Goal: Navigation & Orientation: Understand site structure

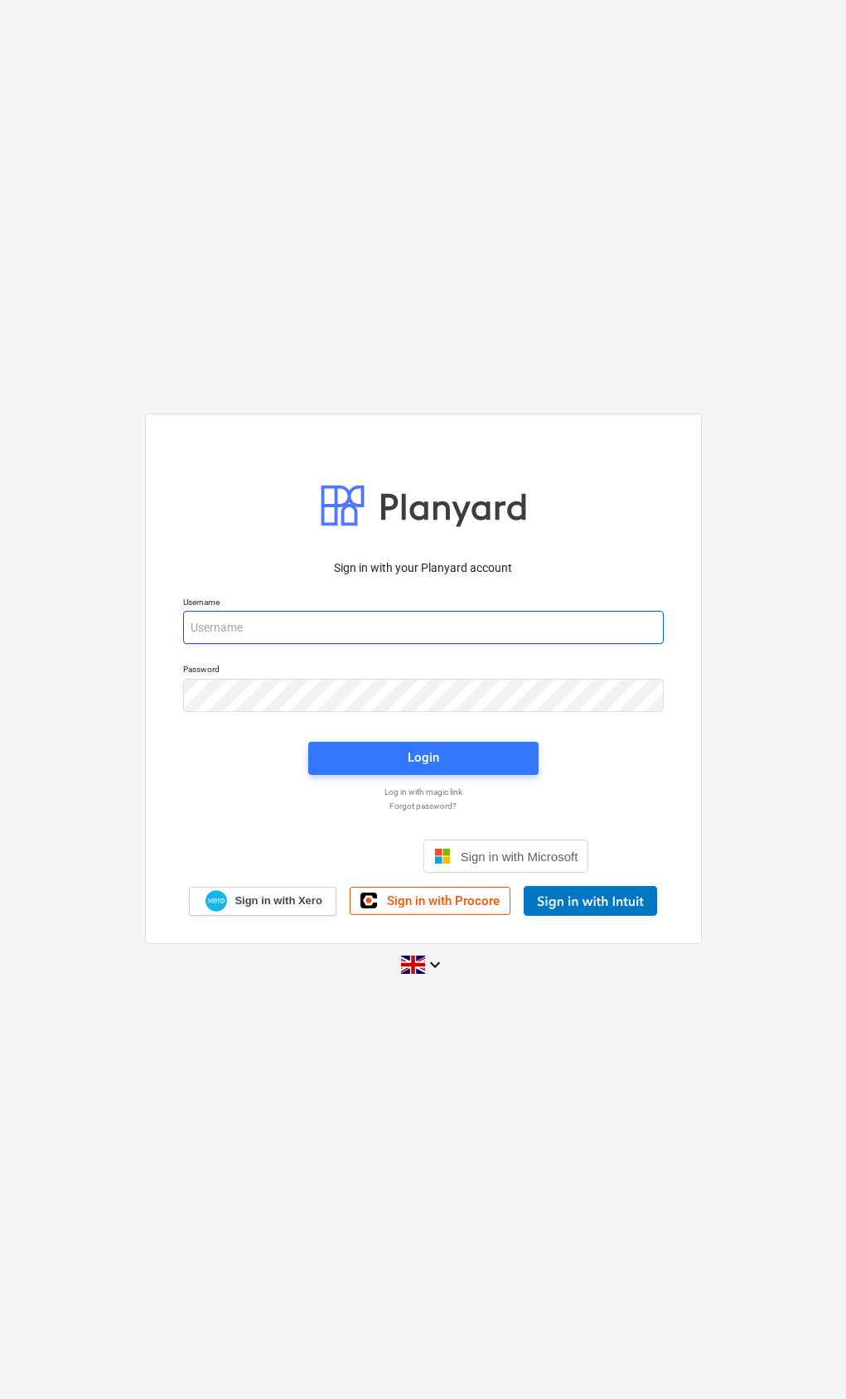
click at [492, 637] on input "email" at bounding box center [423, 627] width 481 height 33
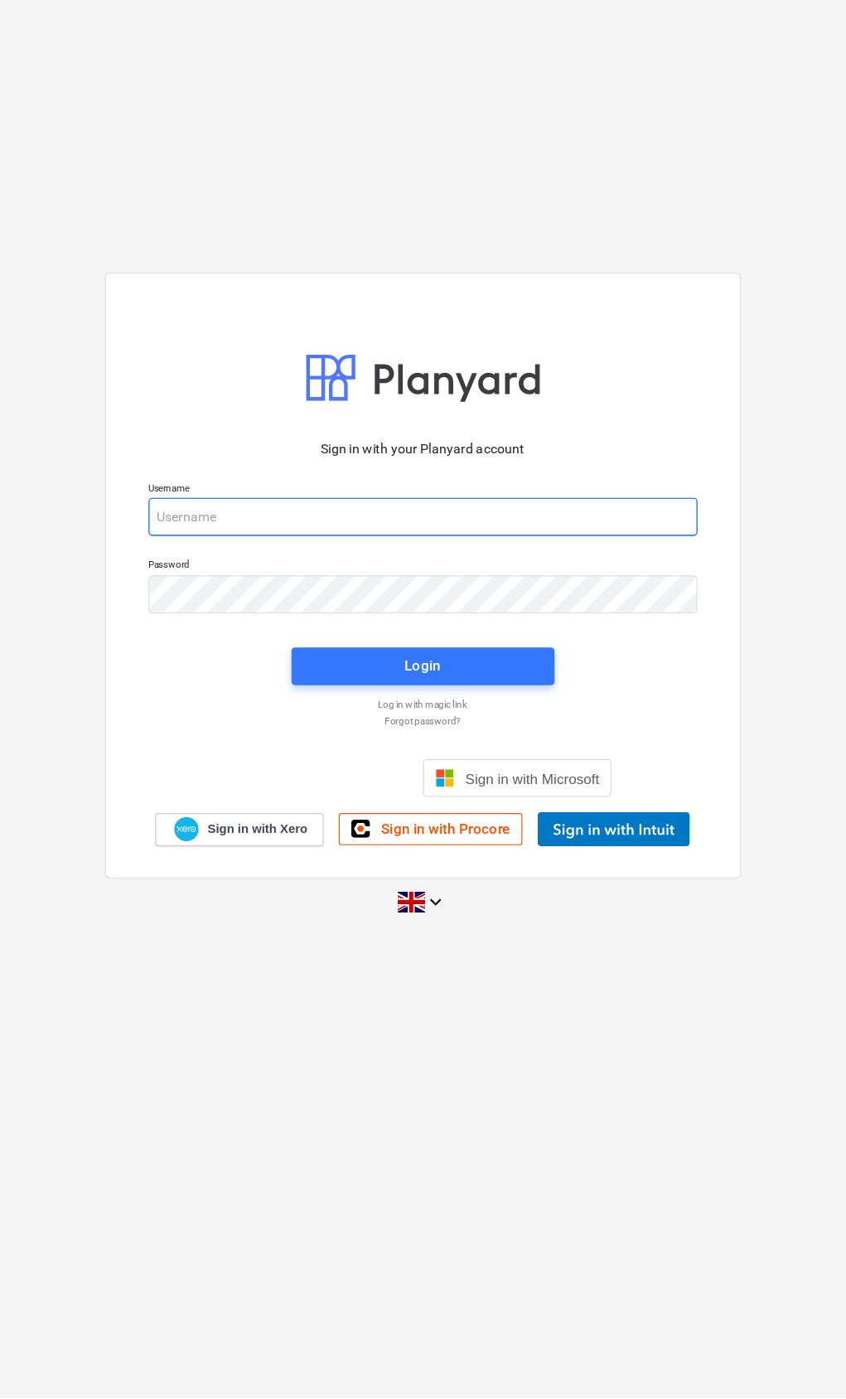
type input "[EMAIL_ADDRESS][DOMAIN_NAME]"
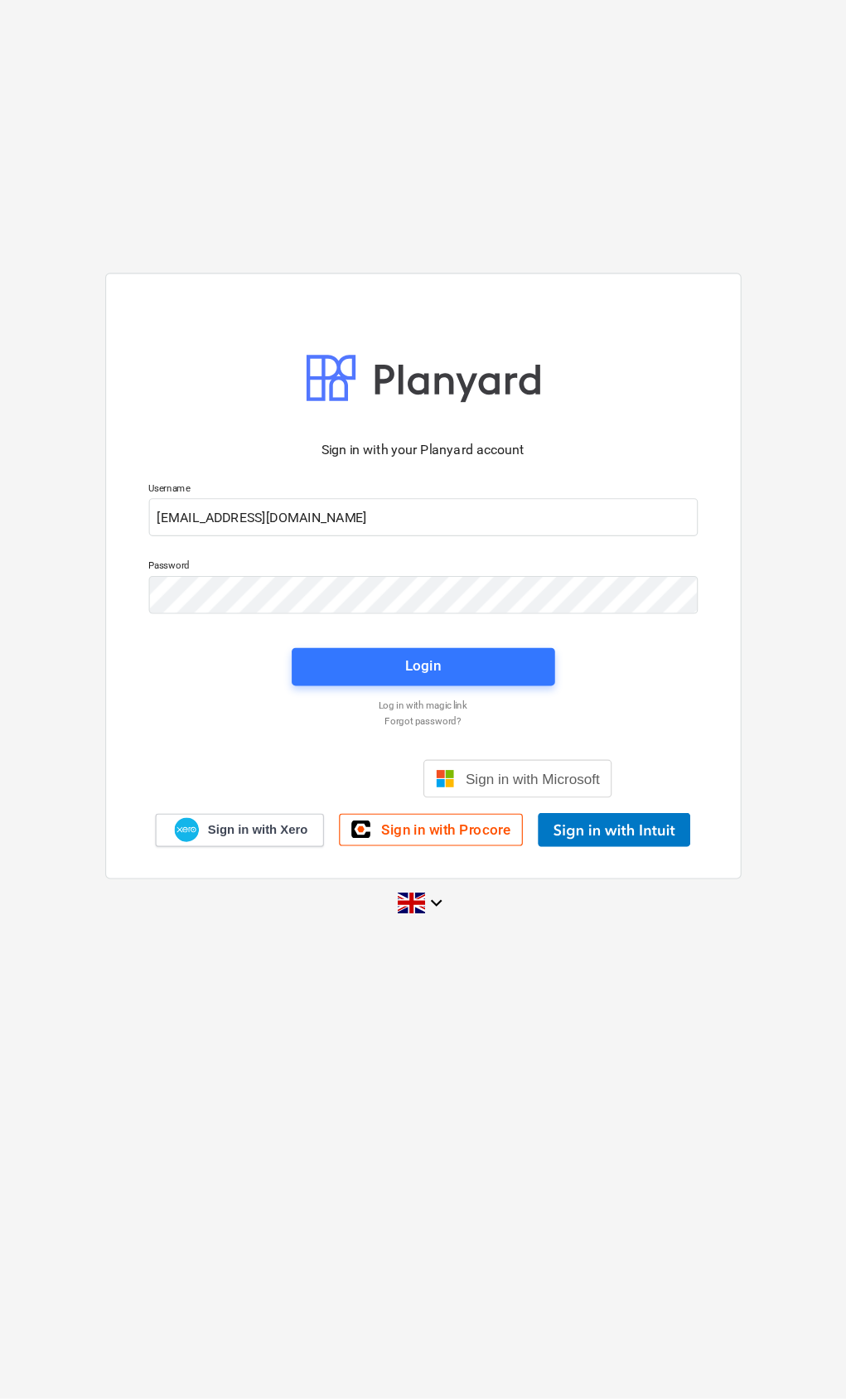
click at [438, 747] on span "Login" at bounding box center [423, 758] width 191 height 22
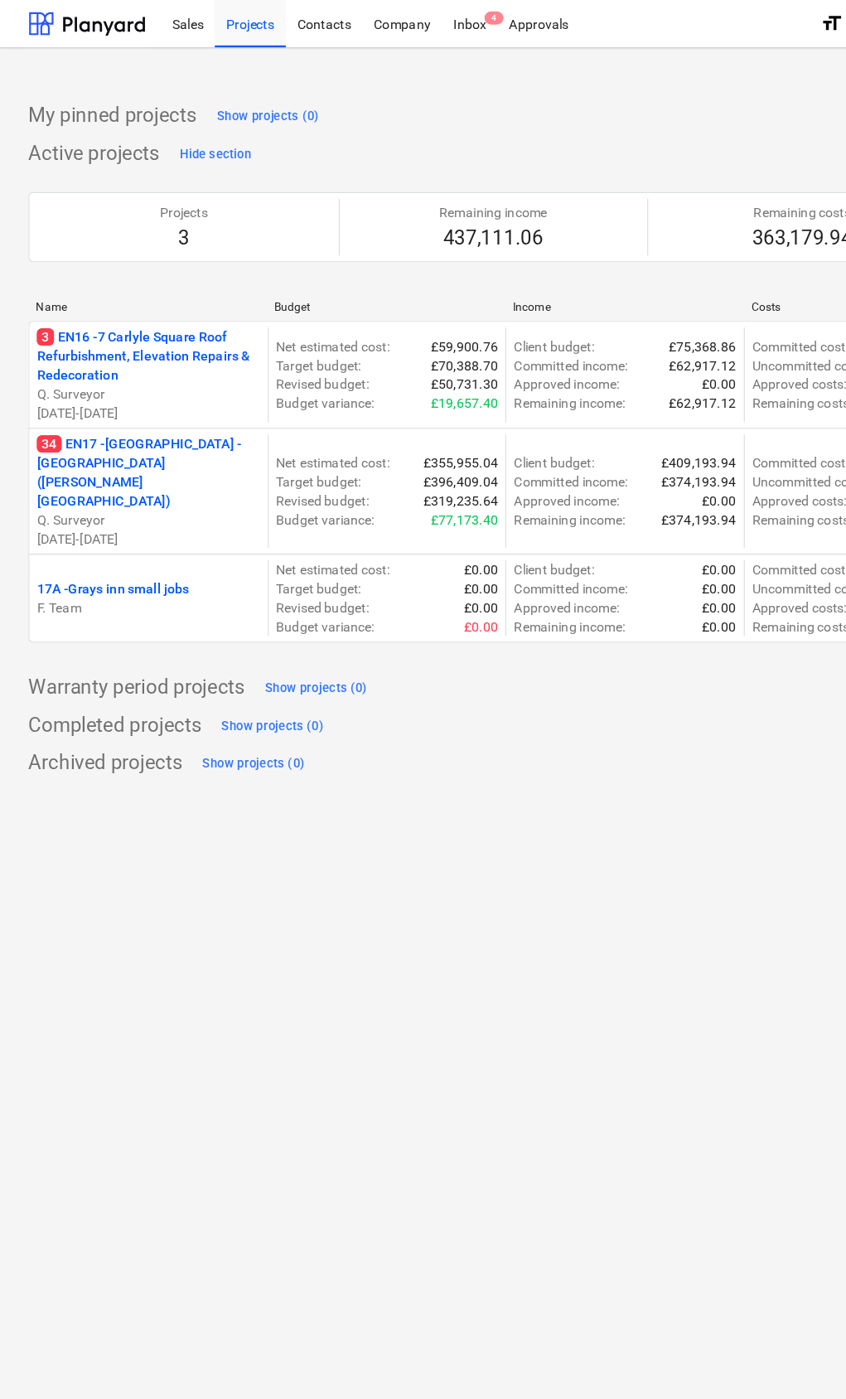
click at [152, 9] on div "Sales" at bounding box center [164, 20] width 47 height 42
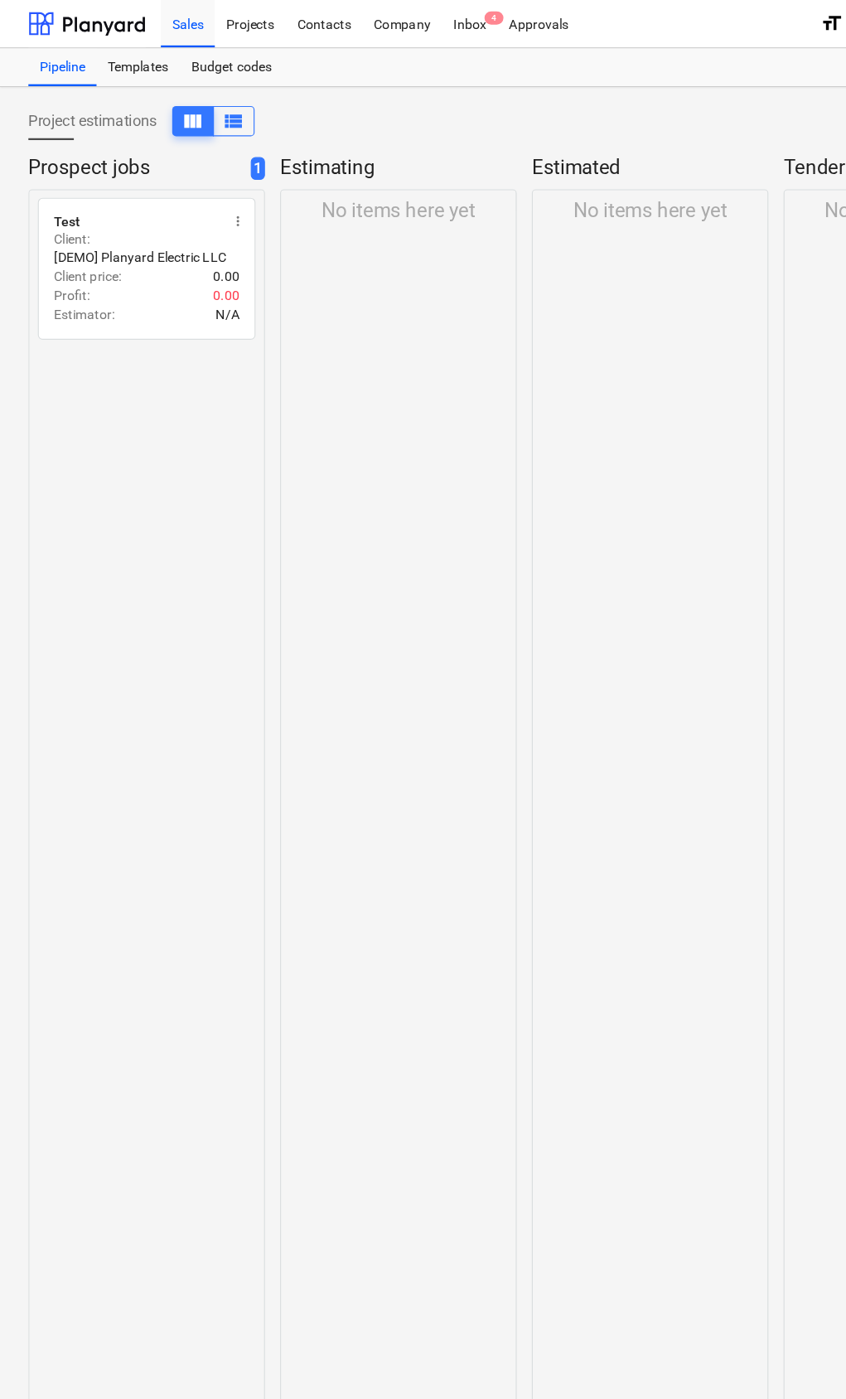
click at [51, 70] on div "Pipeline" at bounding box center [55, 58] width 60 height 33
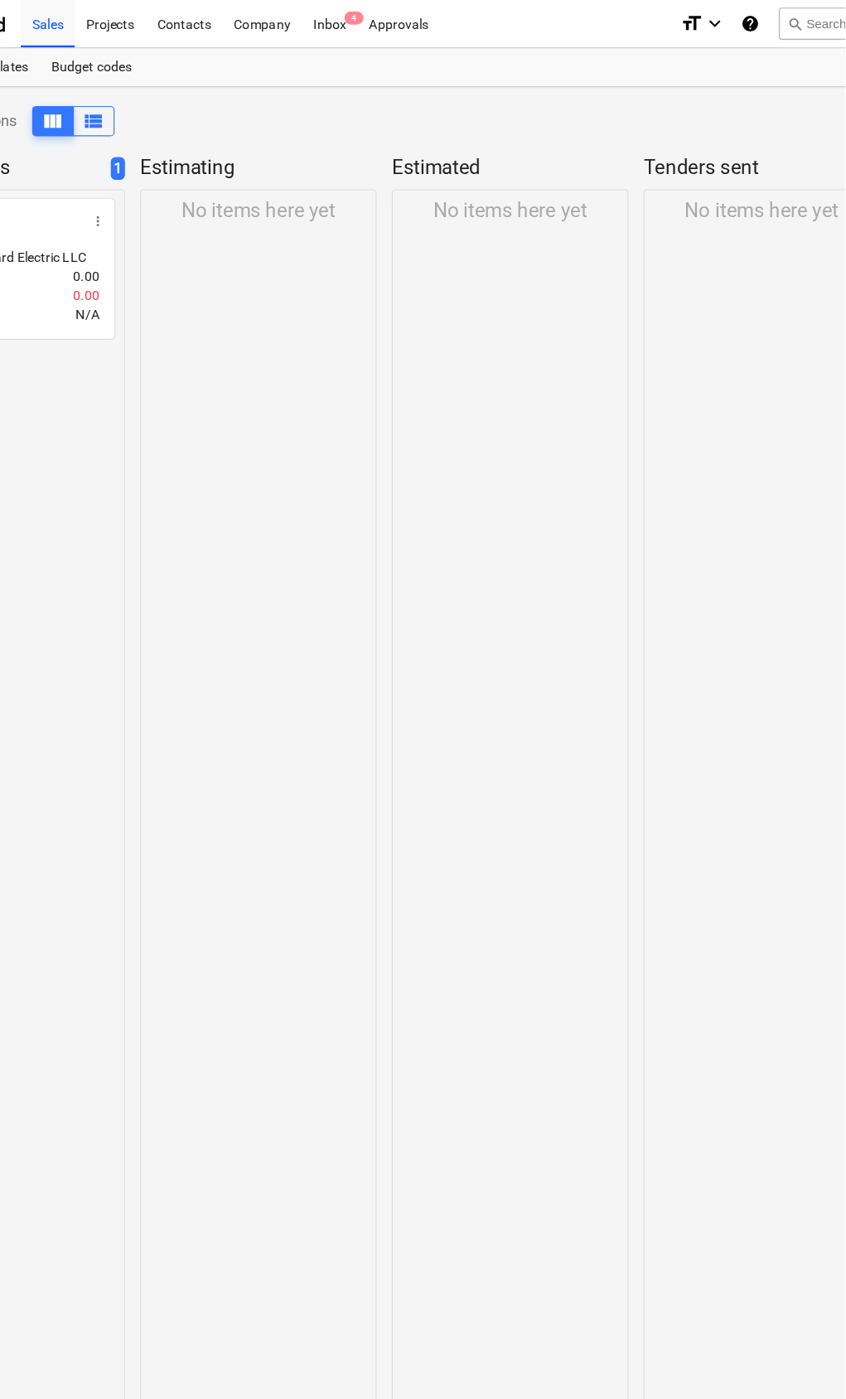
click at [172, 25] on div "Projects" at bounding box center [203, 20] width 62 height 42
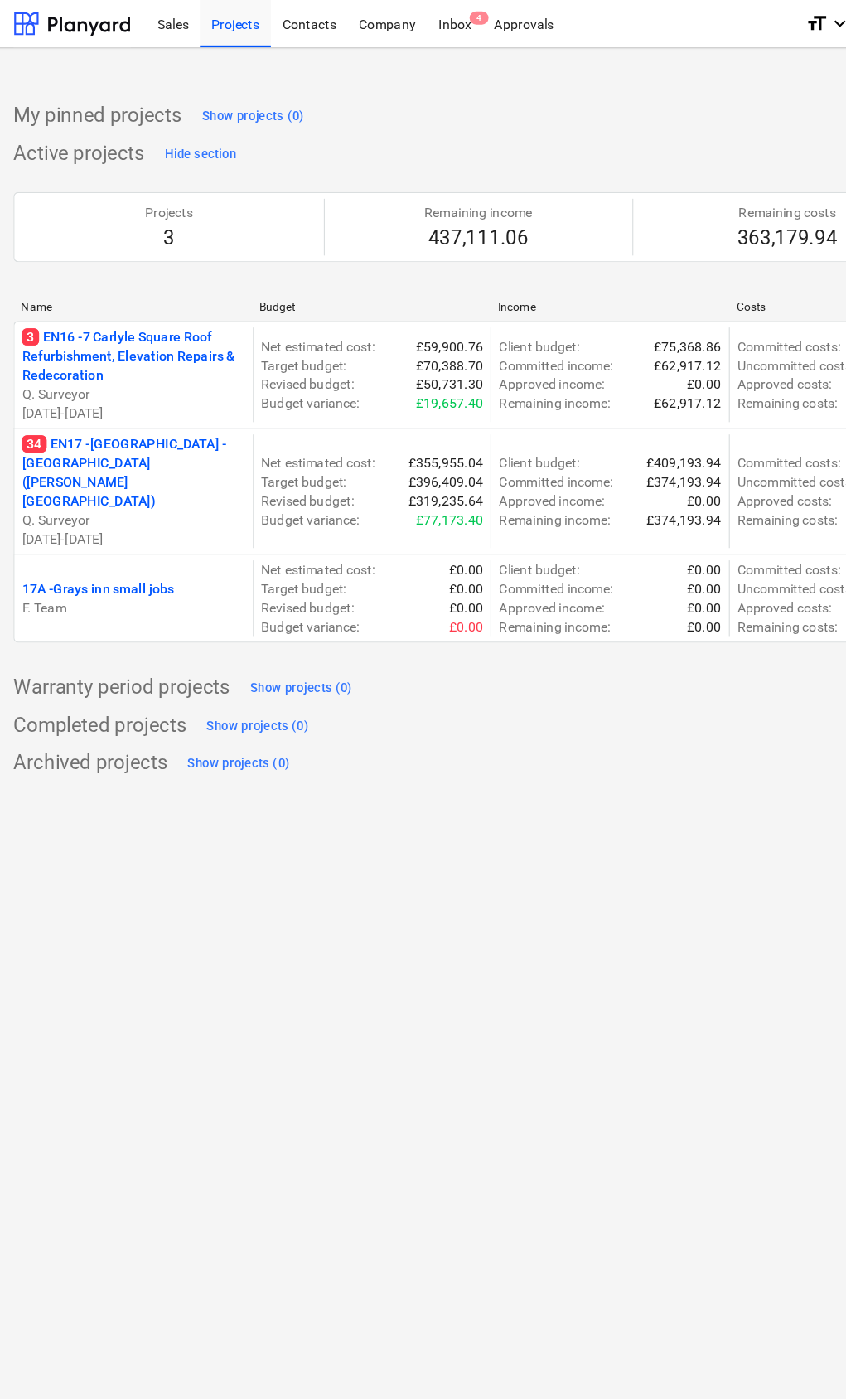
scroll to position [0, 13]
click at [142, 21] on div "Sales" at bounding box center [151, 20] width 47 height 42
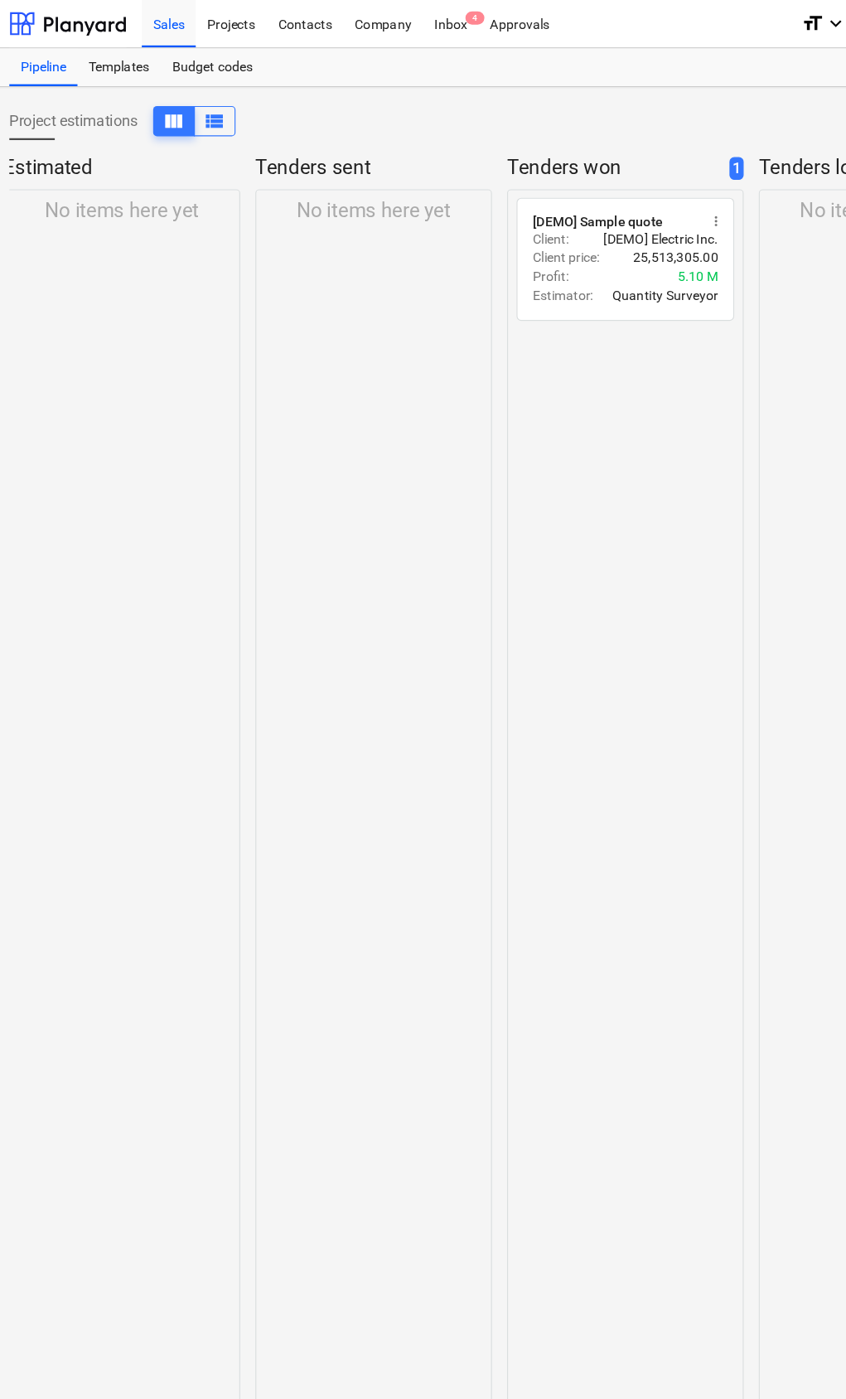
scroll to position [0, 446]
click at [207, 23] on div "Projects" at bounding box center [206, 20] width 62 height 42
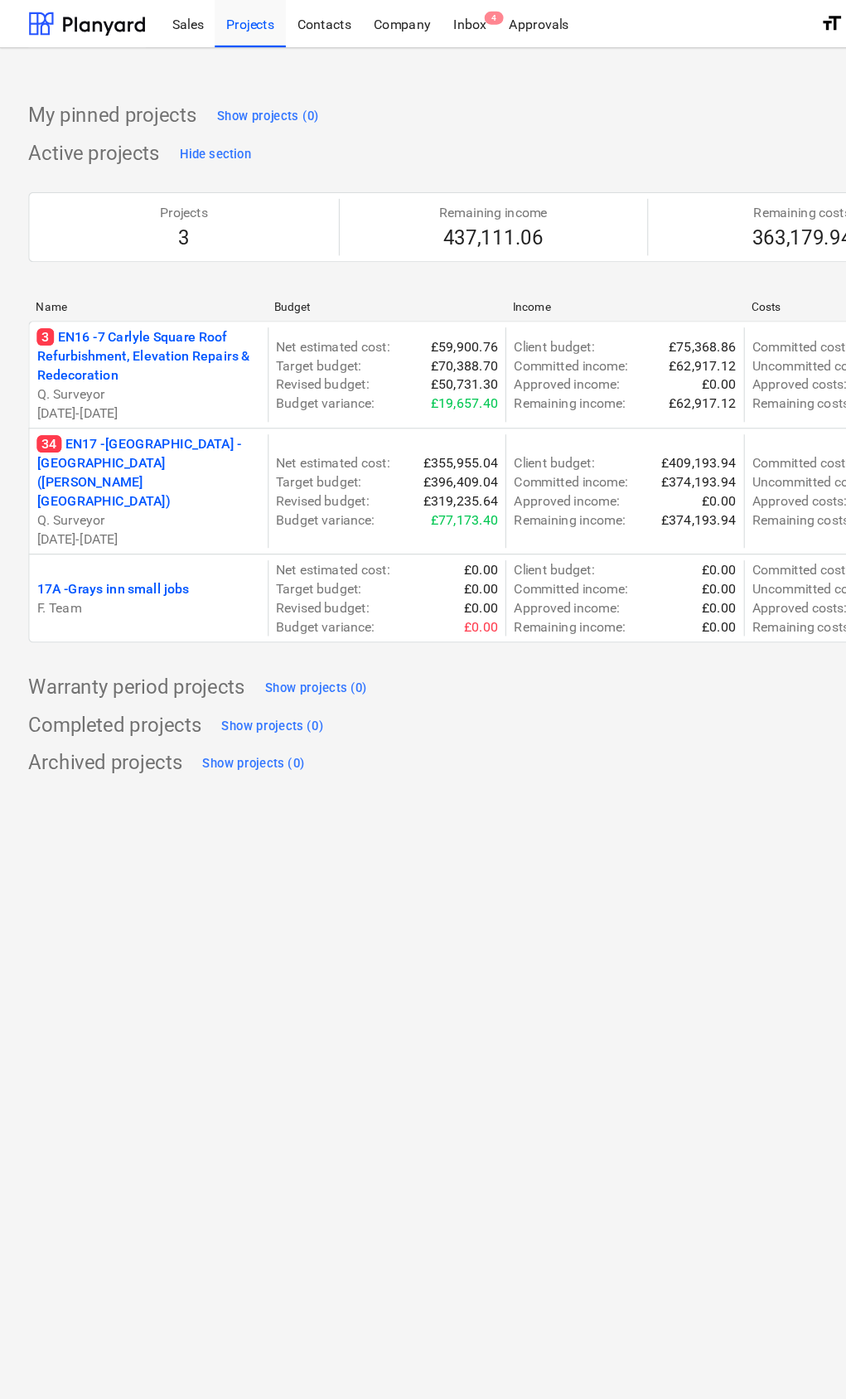
click at [348, 35] on div "Company" at bounding box center [352, 20] width 70 height 42
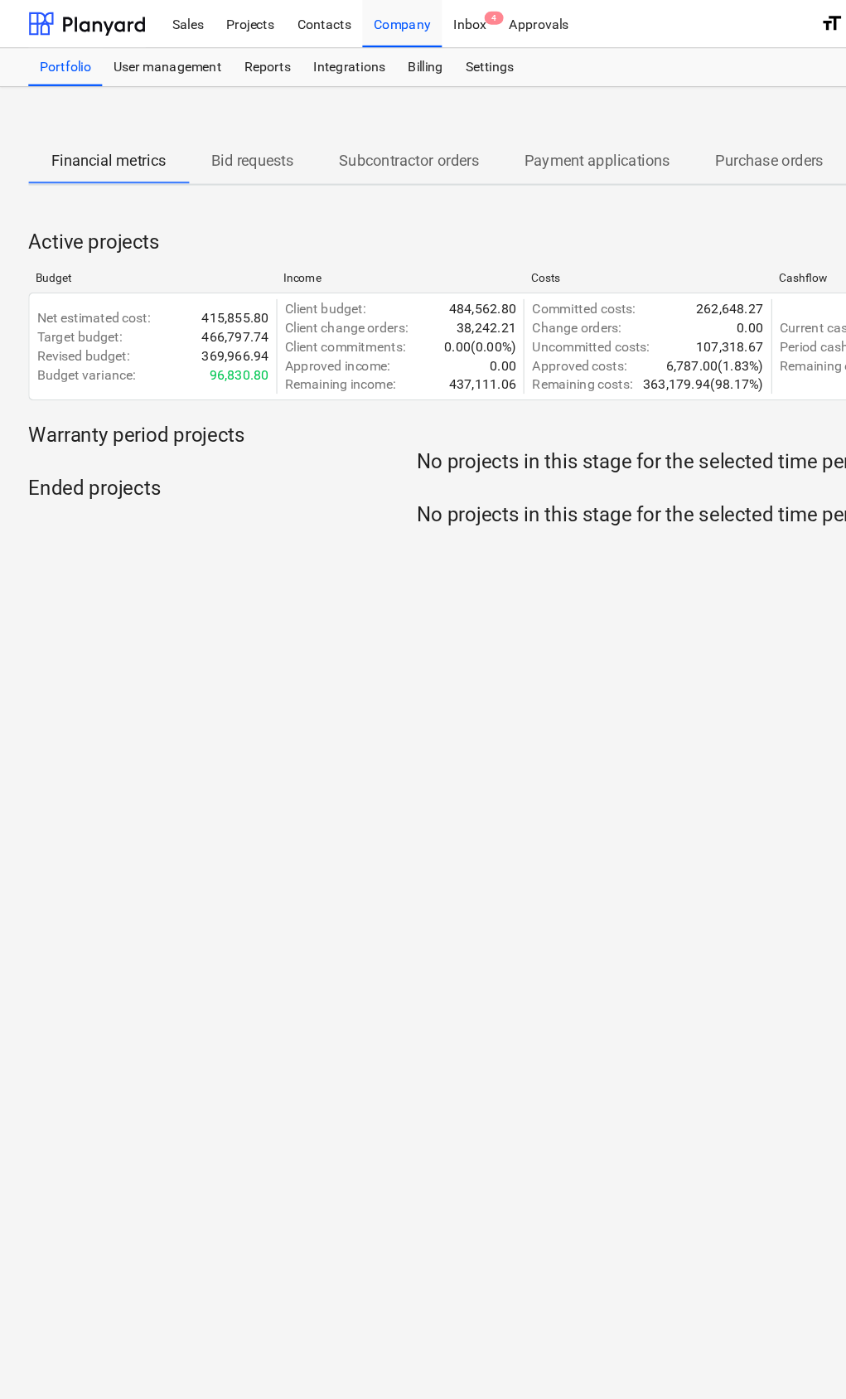
click at [427, 68] on div "Settings" at bounding box center [429, 58] width 62 height 33
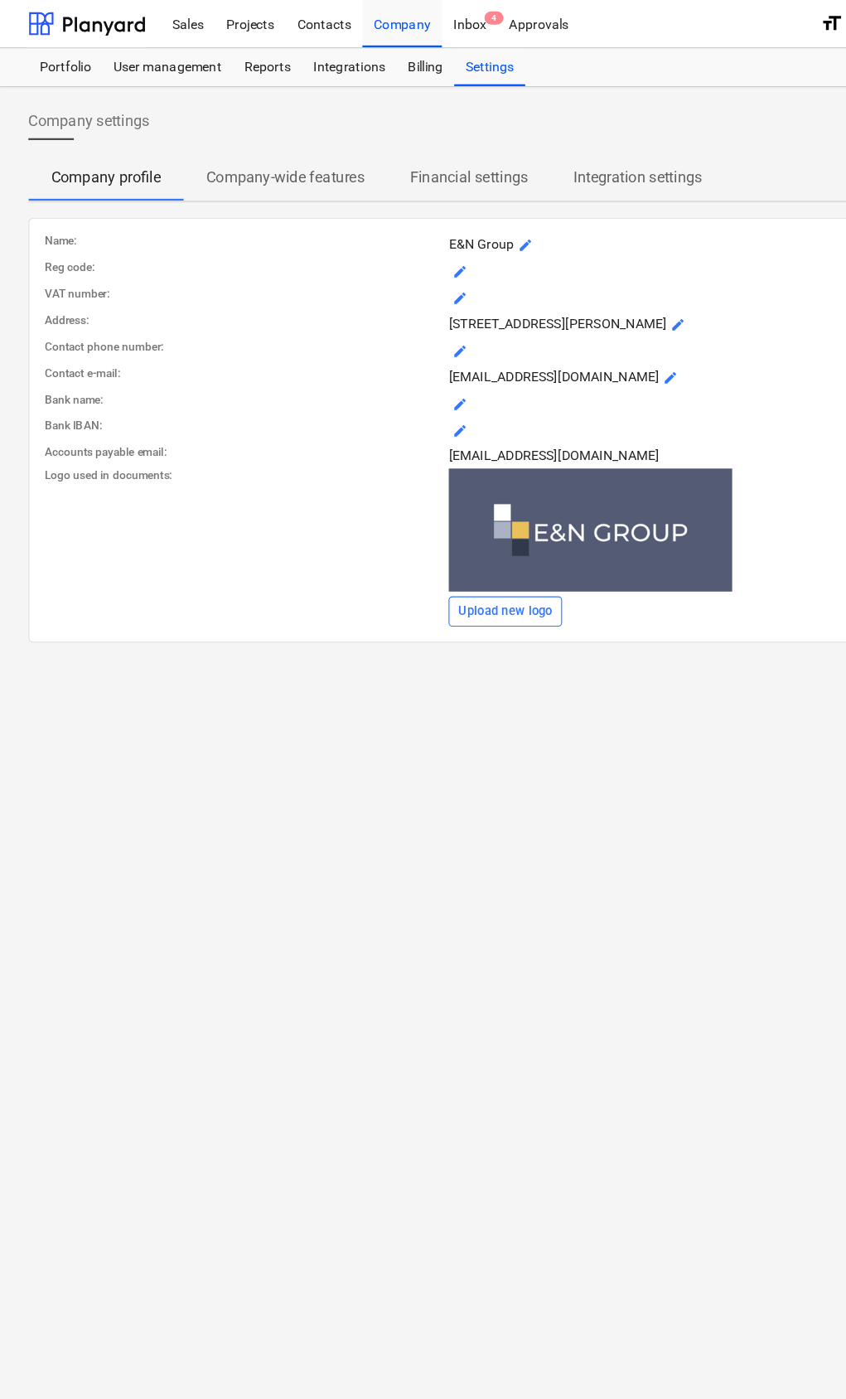
click at [226, 51] on div "Reports" at bounding box center [234, 58] width 60 height 33
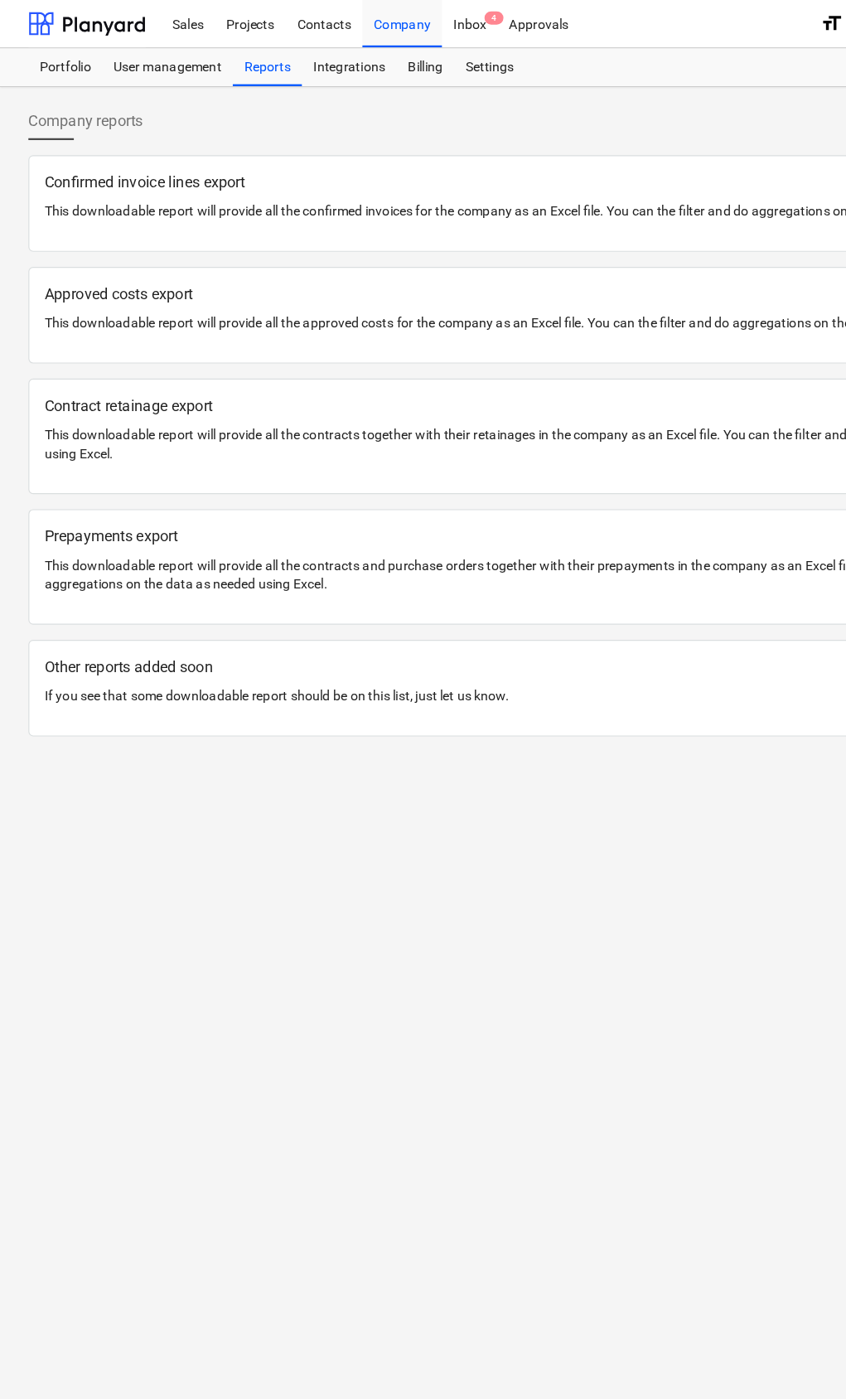
click at [155, 72] on div "User management" at bounding box center [146, 58] width 114 height 33
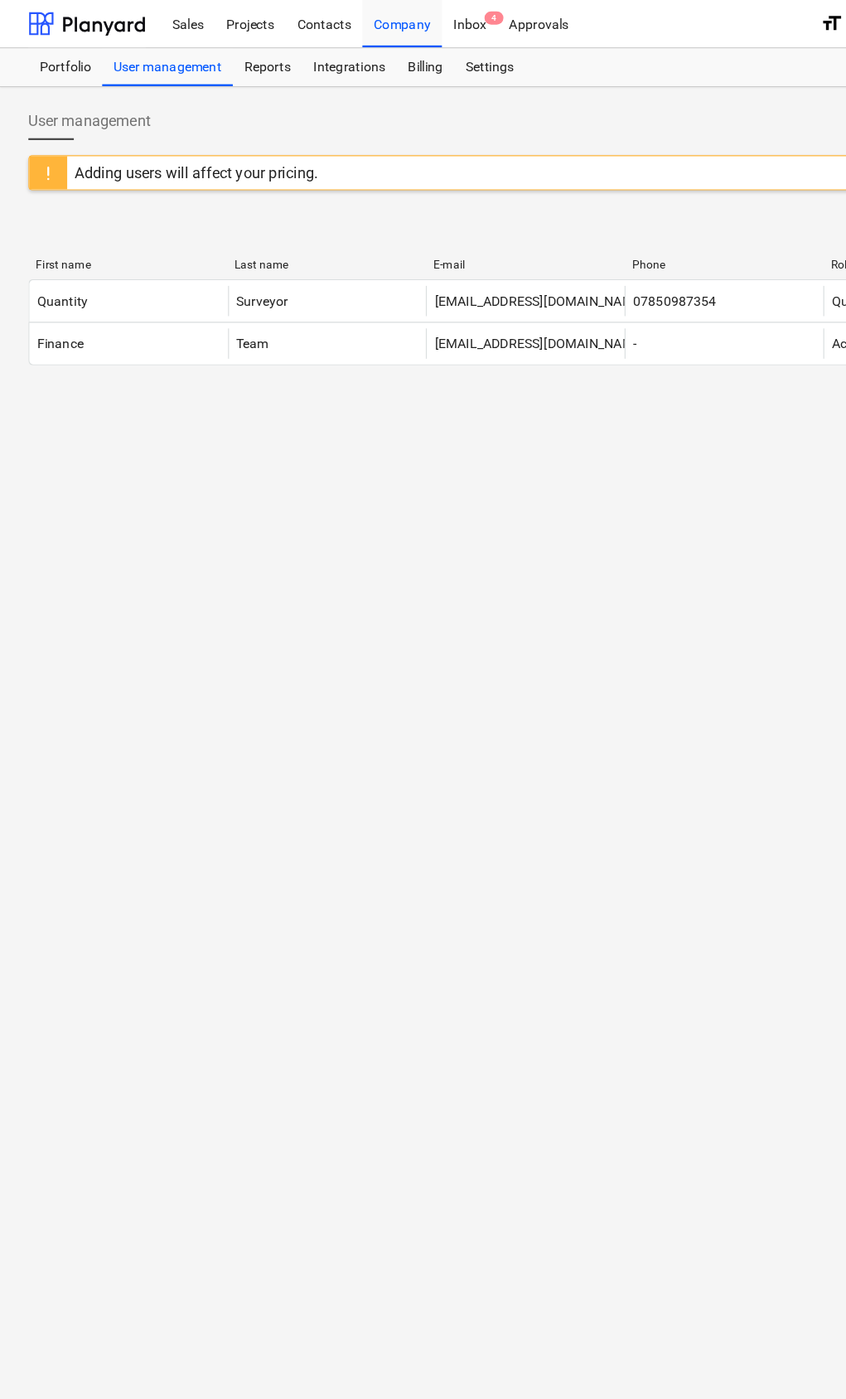
click at [47, 67] on div "Portfolio" at bounding box center [57, 58] width 65 height 33
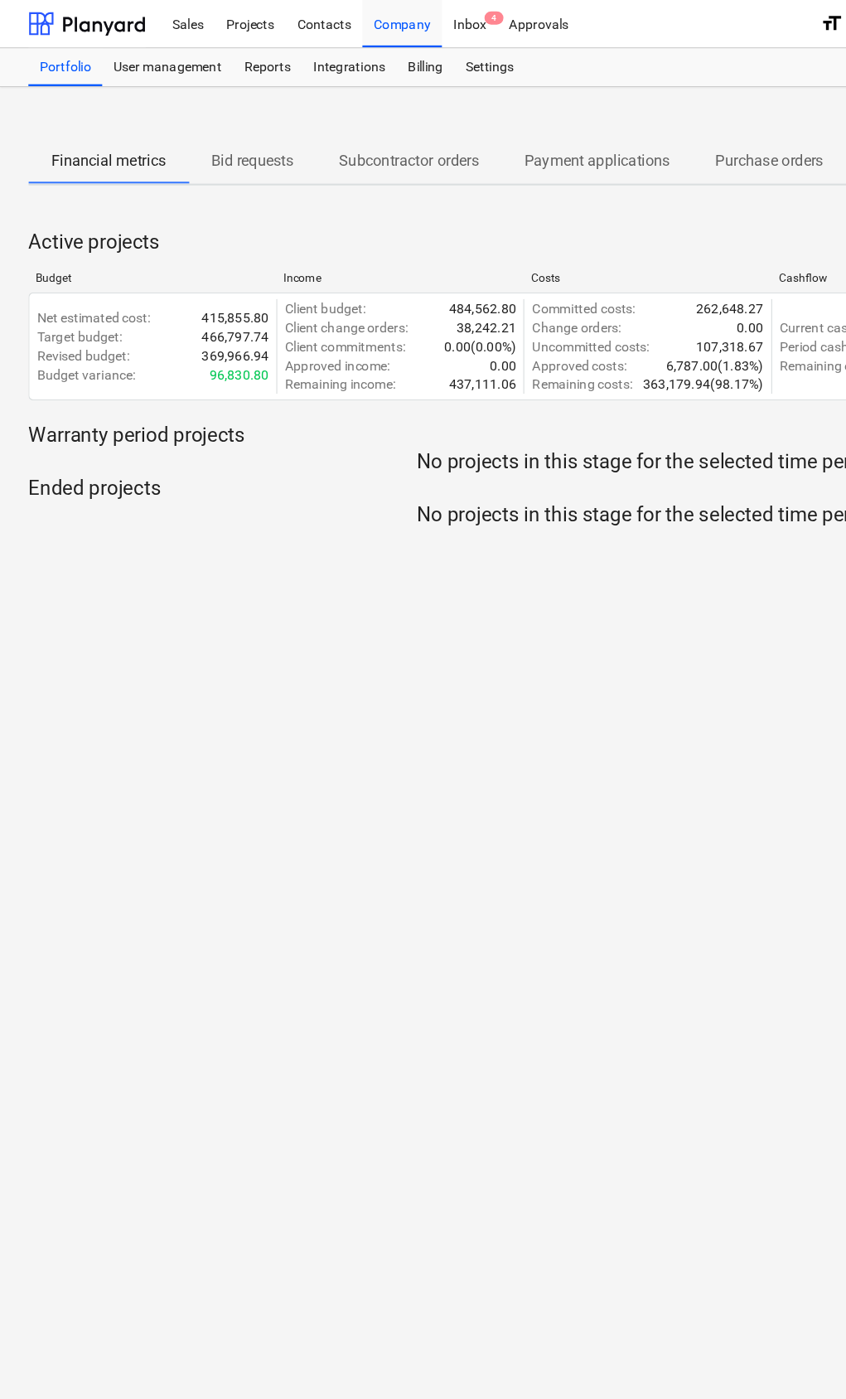
click at [243, 138] on p "Bid requests" at bounding box center [221, 141] width 72 height 20
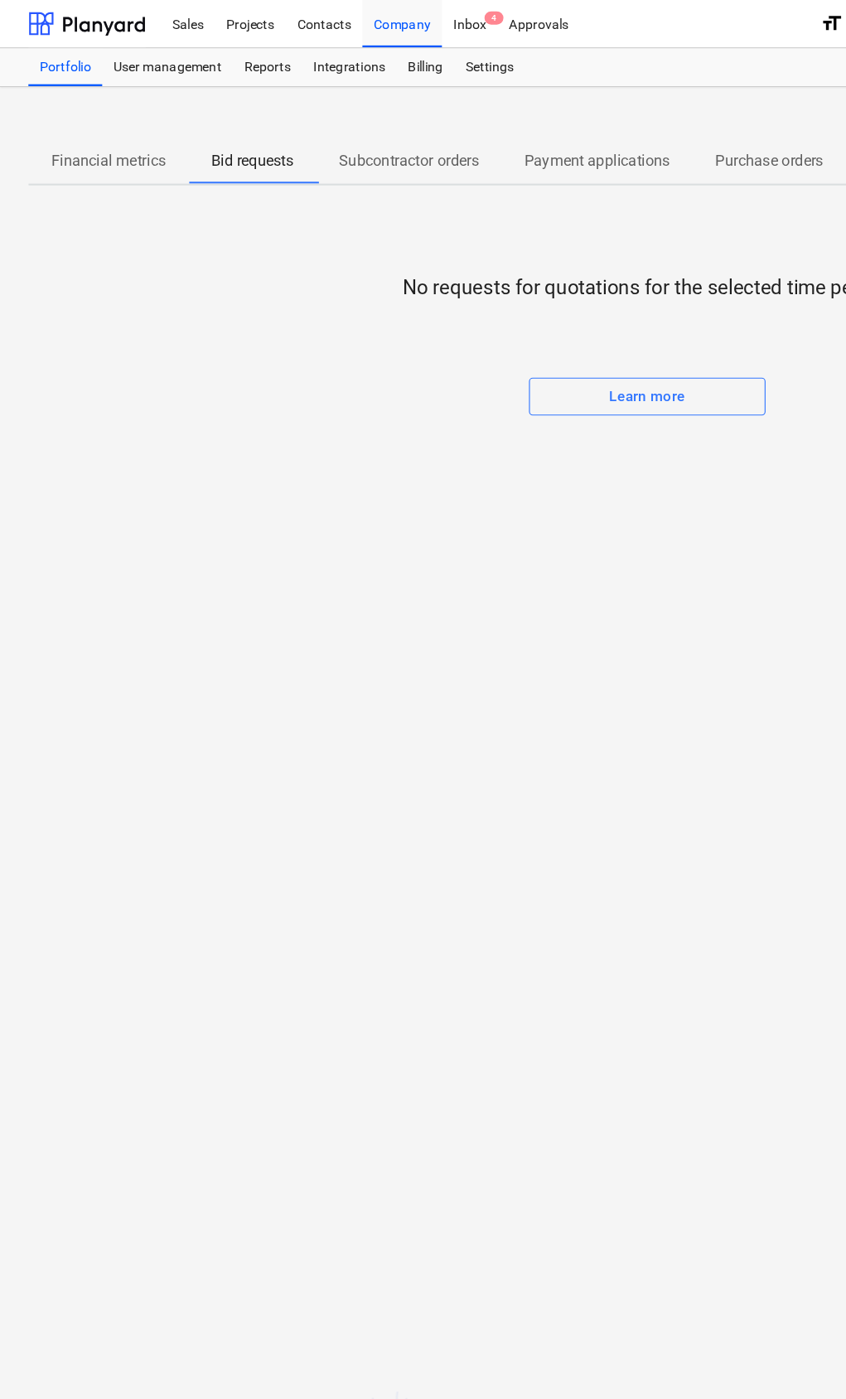
click at [128, 152] on span "Financial metrics" at bounding box center [95, 141] width 140 height 30
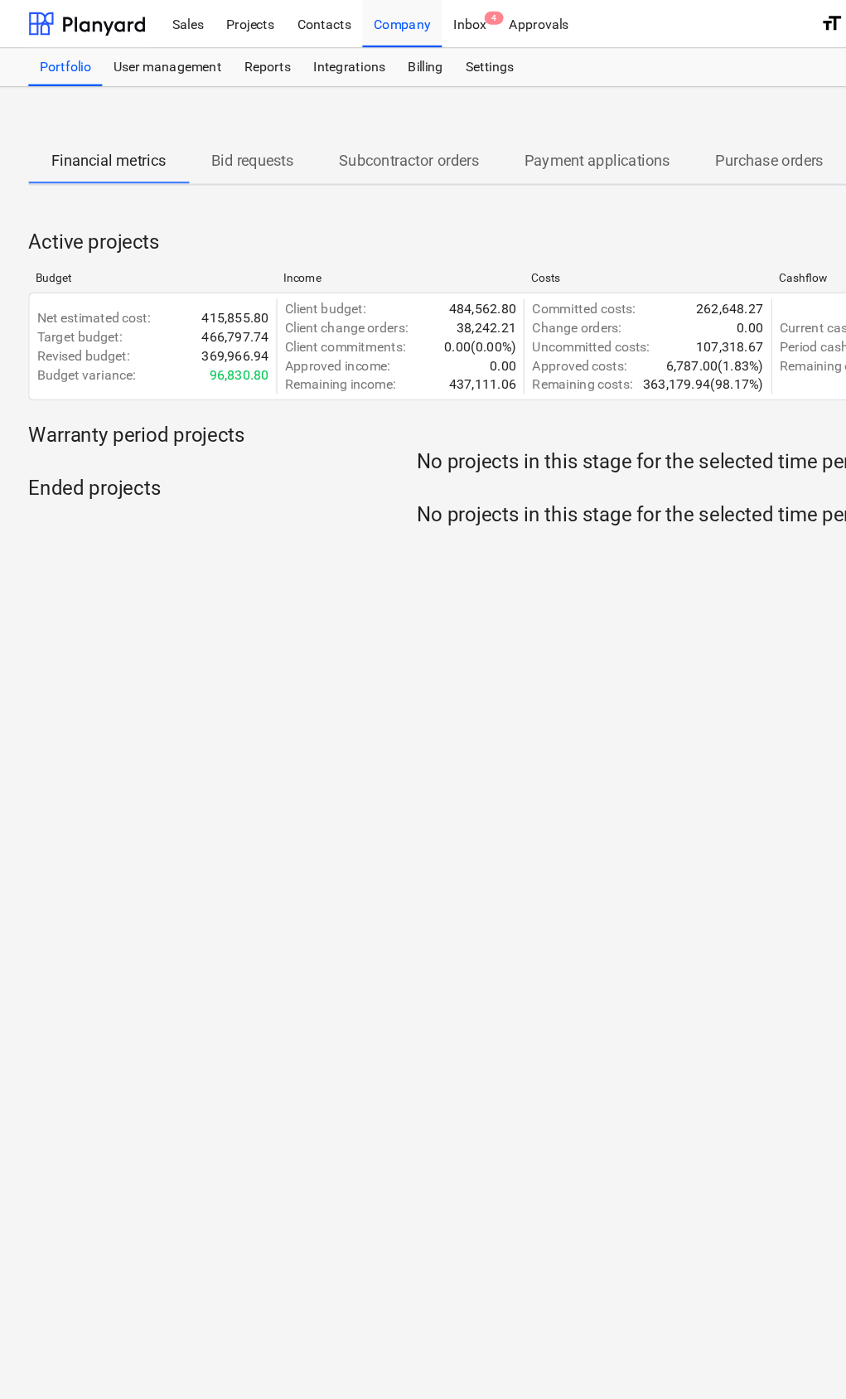
click at [413, 147] on p "Subcontractor orders" at bounding box center [358, 141] width 123 height 20
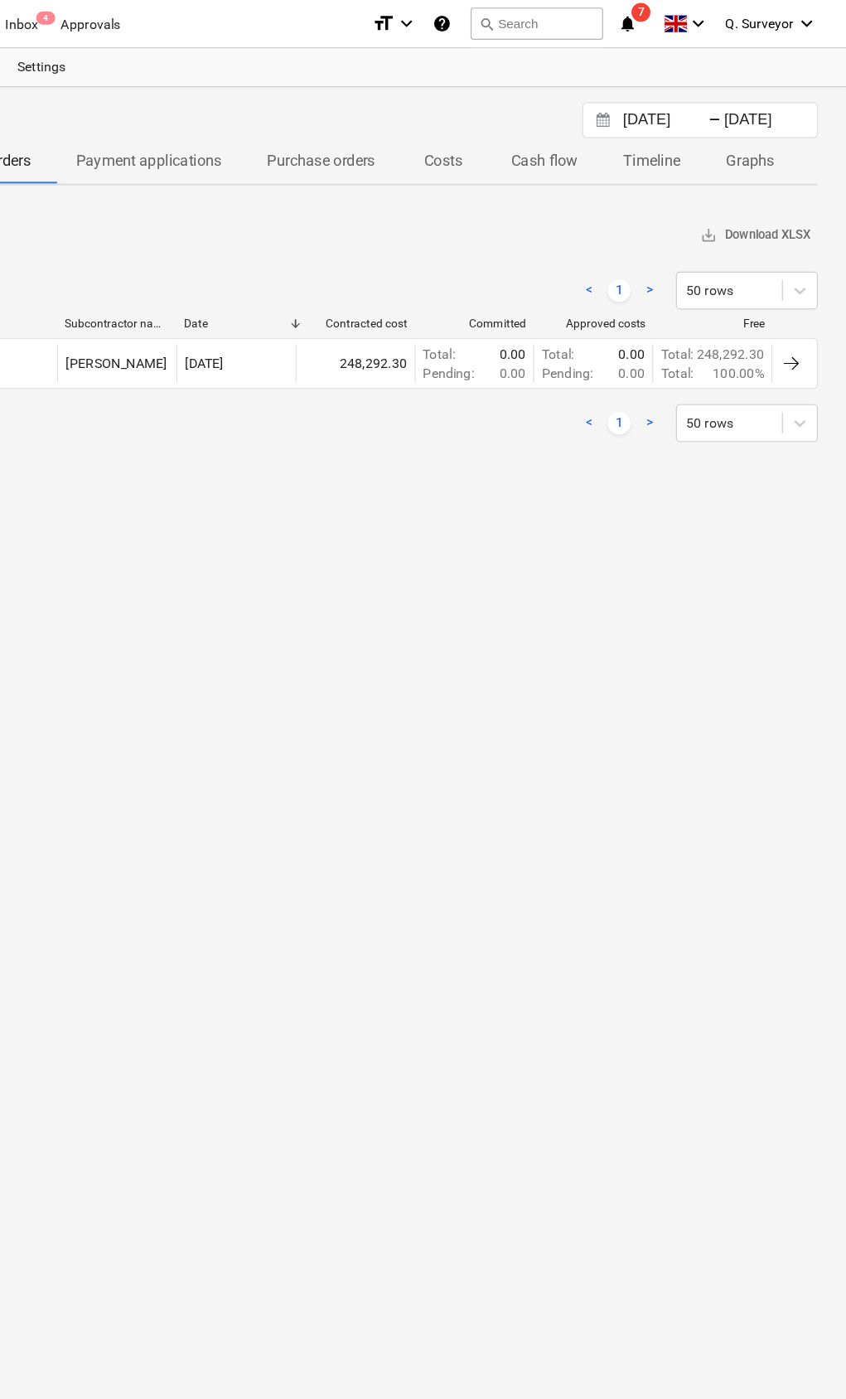
scroll to position [0, 288]
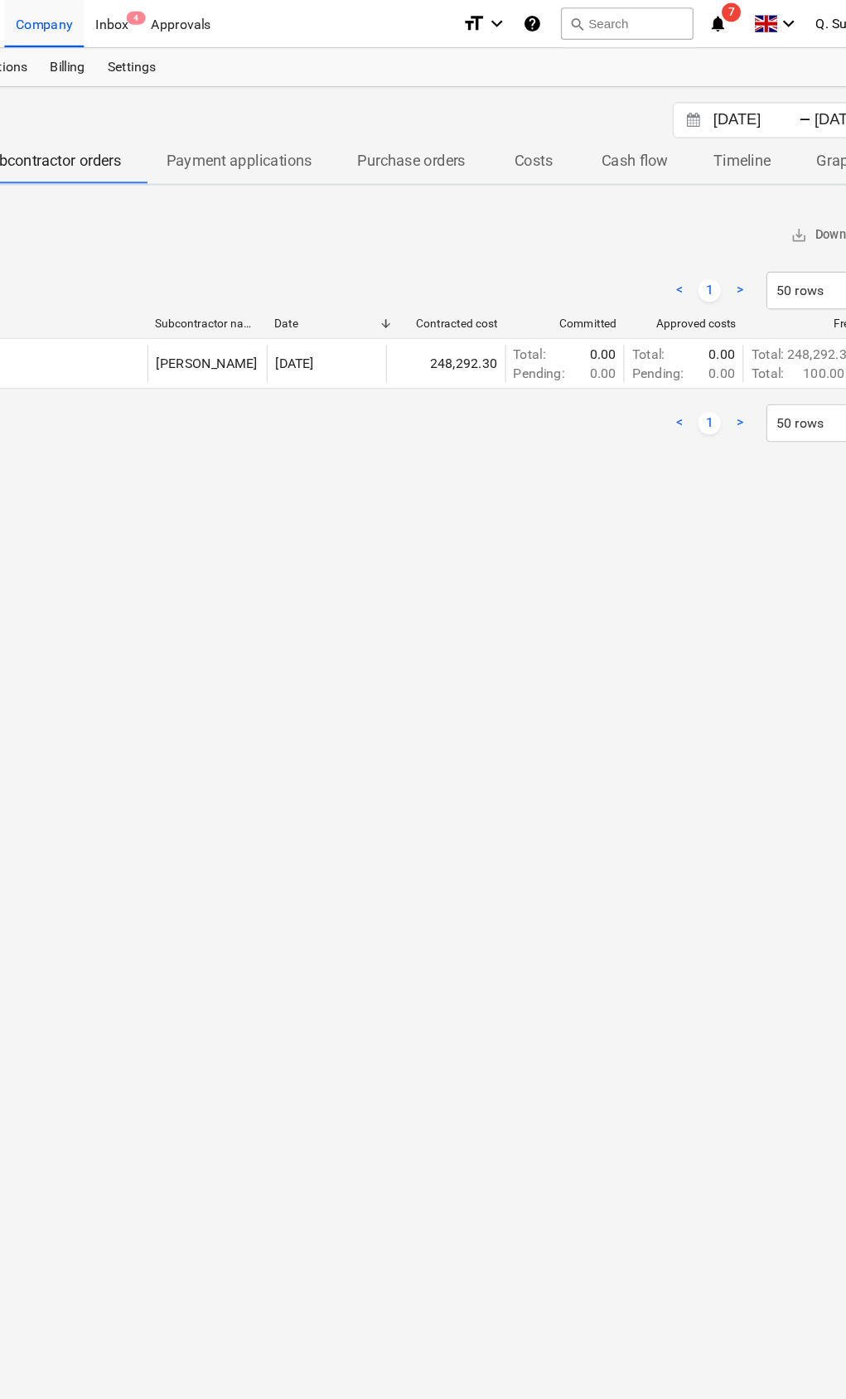
click at [371, 136] on p "Purchase orders" at bounding box center [386, 141] width 94 height 20
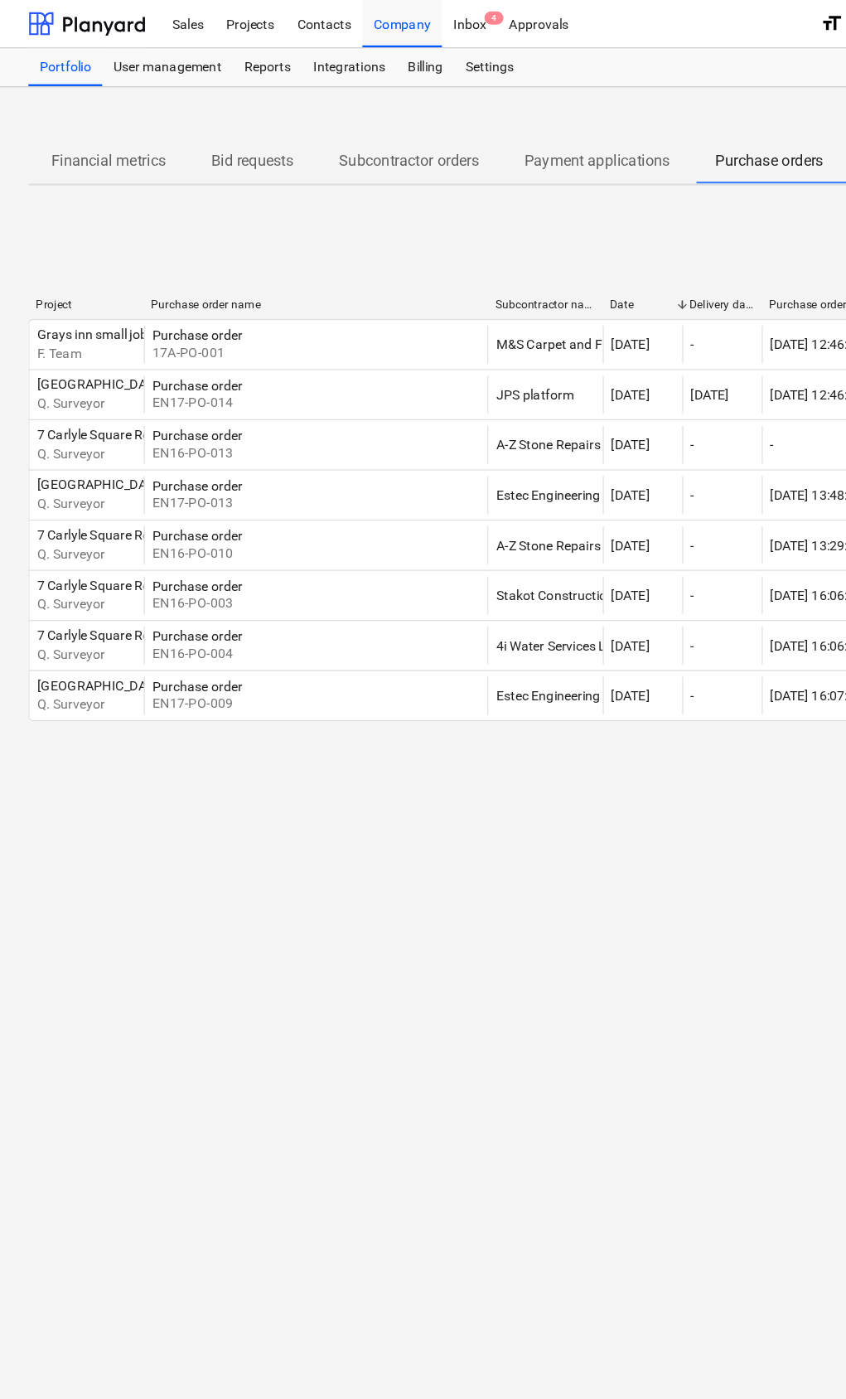
click at [107, 143] on p "Financial metrics" at bounding box center [95, 141] width 100 height 20
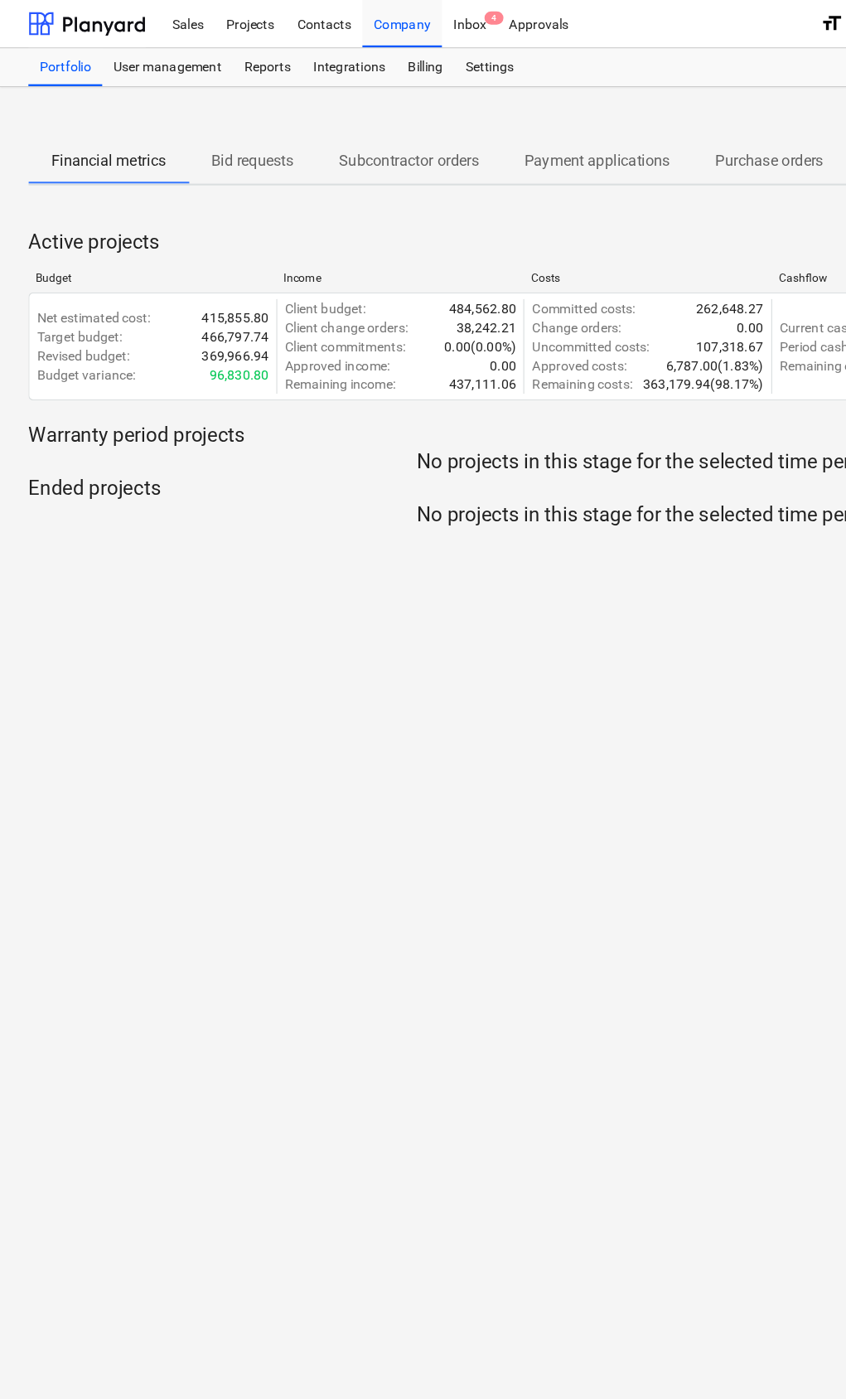
click at [232, 31] on div "Projects" at bounding box center [219, 20] width 62 height 42
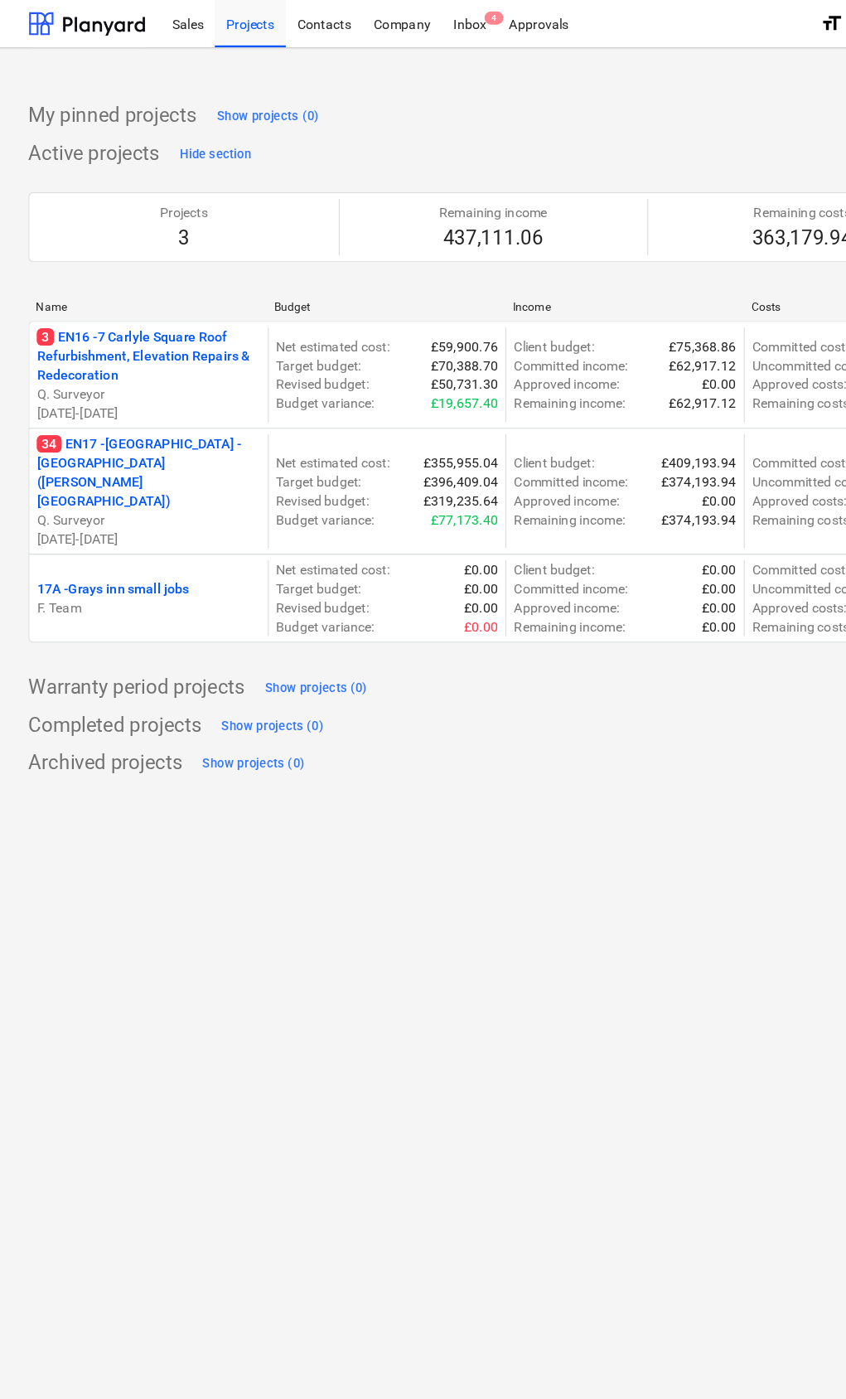
click at [363, 35] on div "Company" at bounding box center [352, 20] width 70 height 42
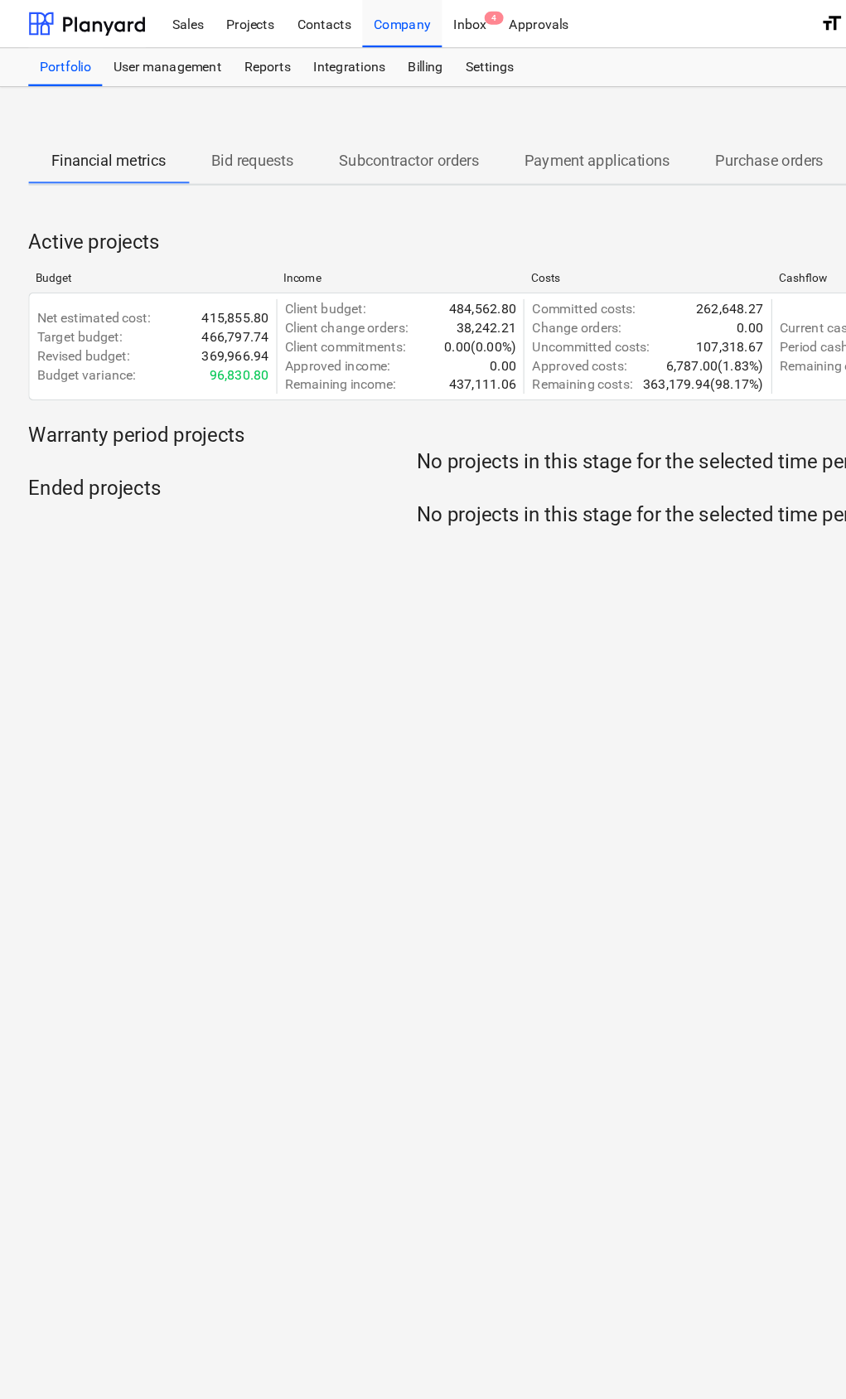
click at [437, 74] on div "Settings" at bounding box center [429, 58] width 62 height 33
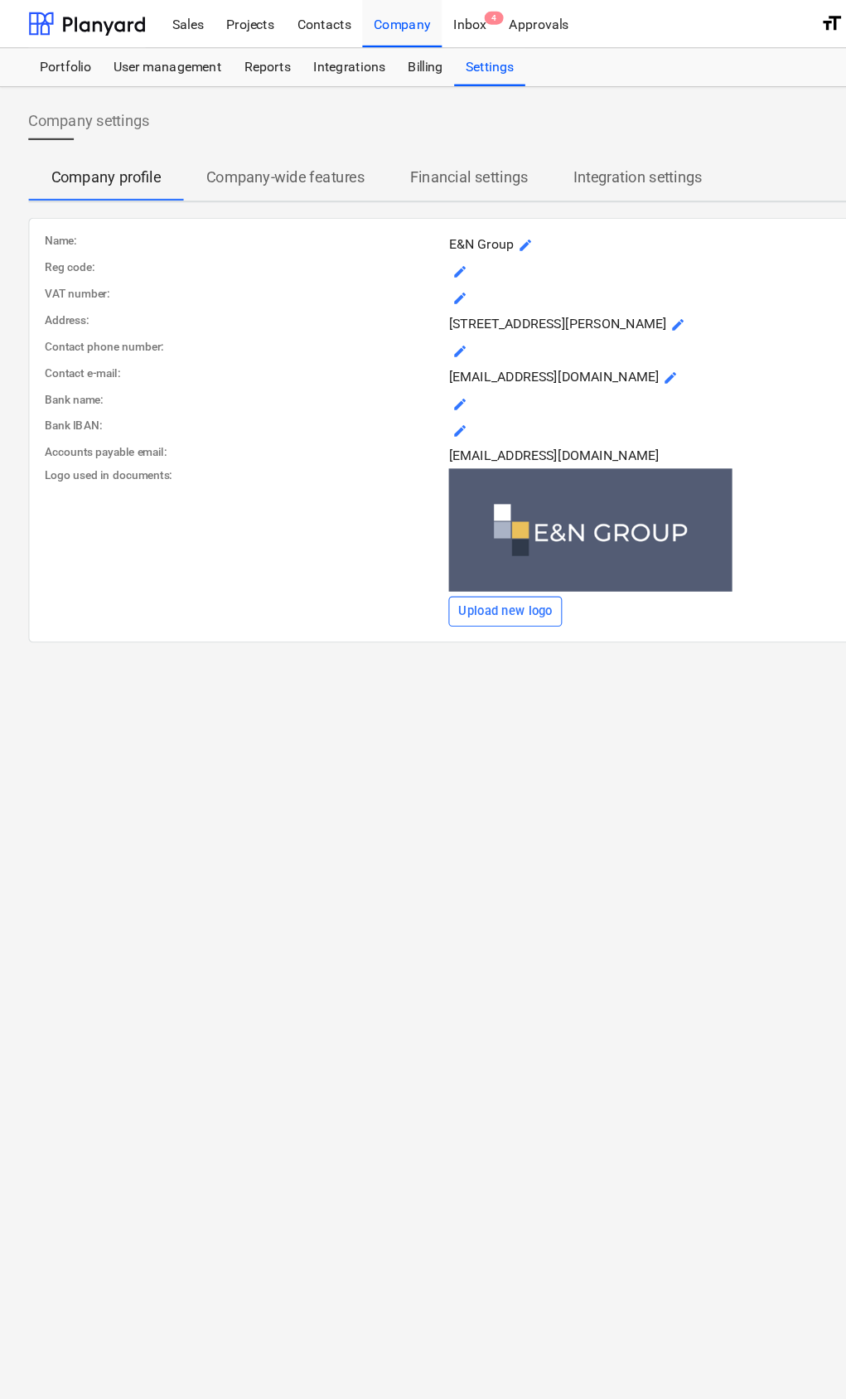
click at [242, 166] on span "Company-wide features" at bounding box center [250, 156] width 178 height 30
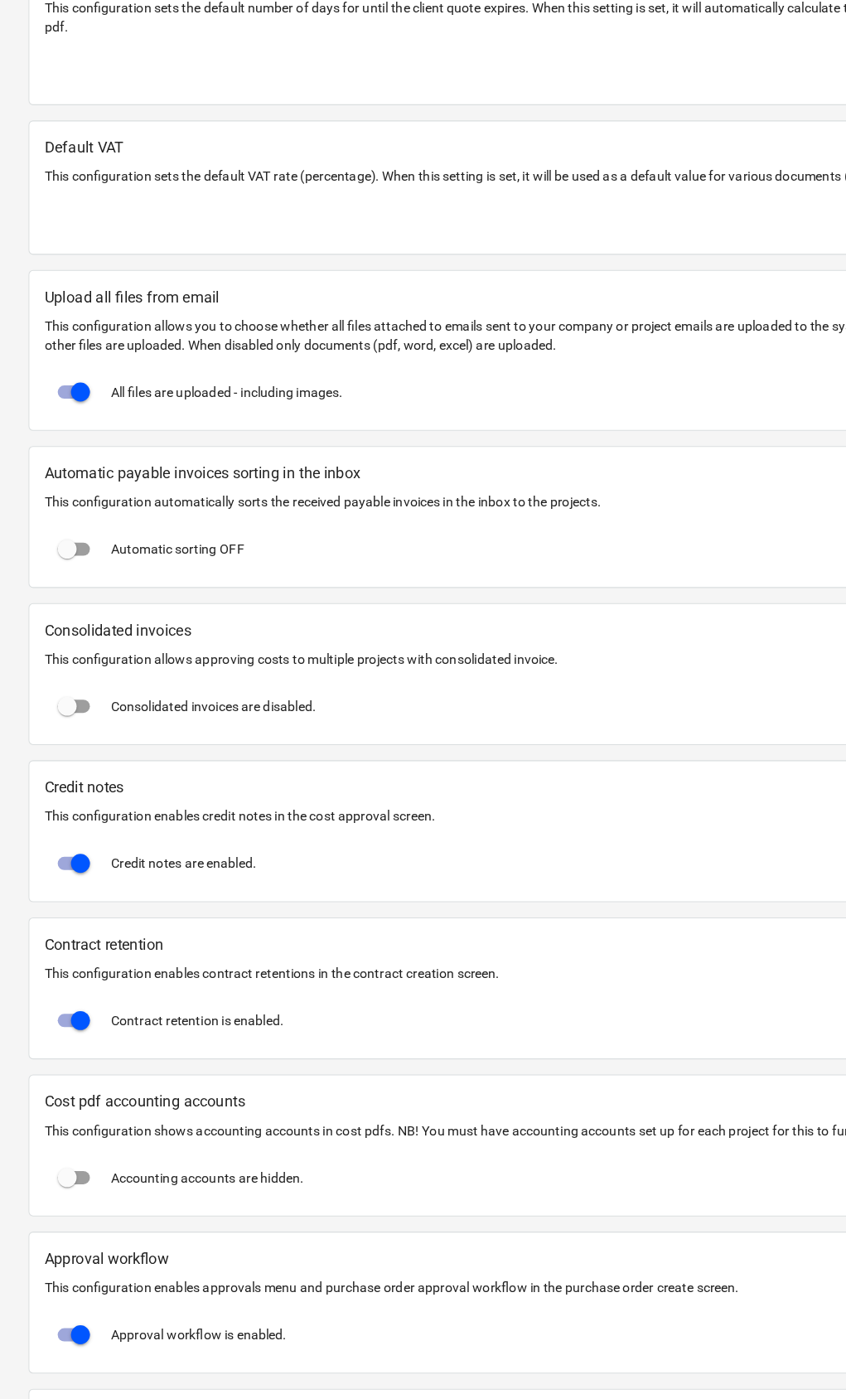
scroll to position [681, 0]
